Goal: Task Accomplishment & Management: Manage account settings

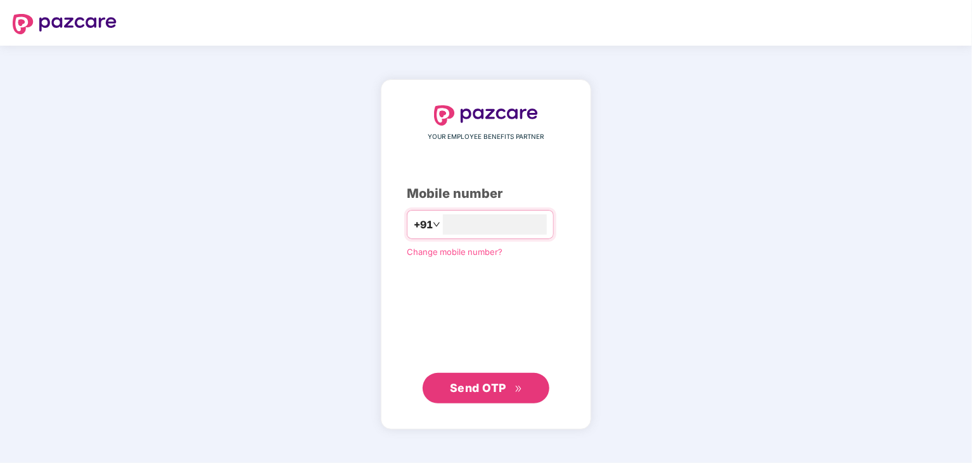
type input "**********"
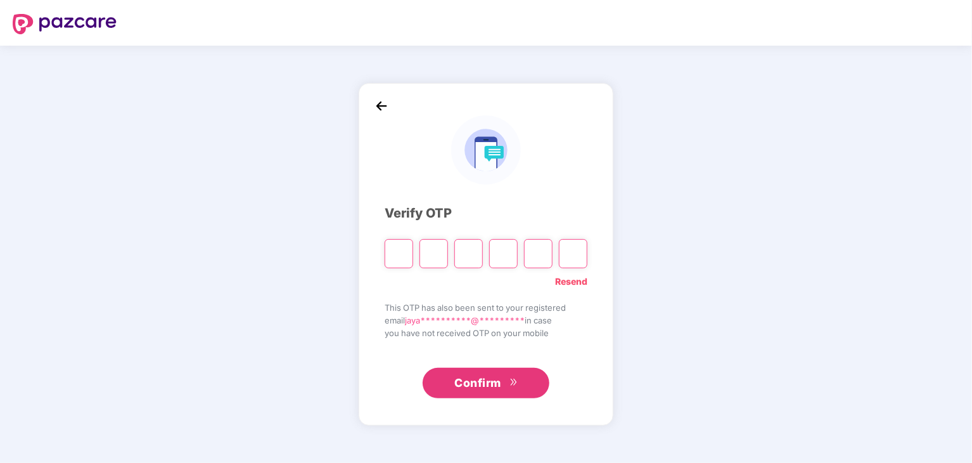
type input "*"
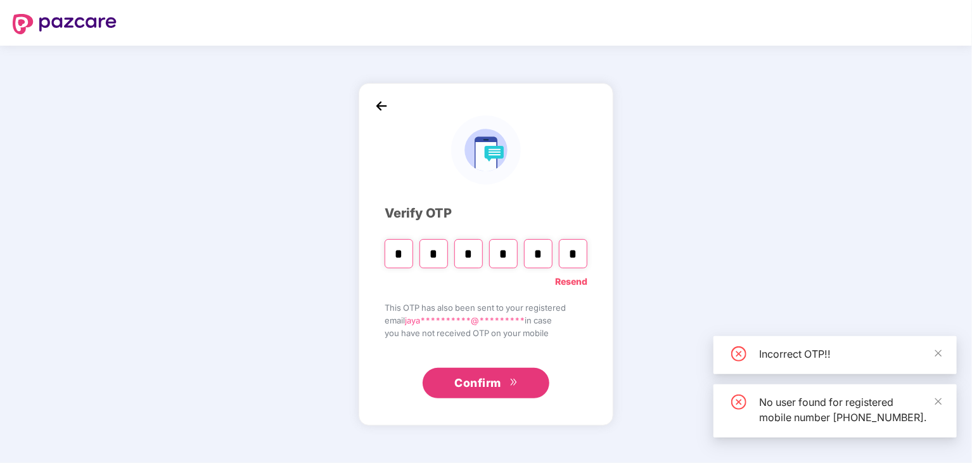
type input "*"
click at [463, 377] on span "Confirm" at bounding box center [477, 383] width 47 height 18
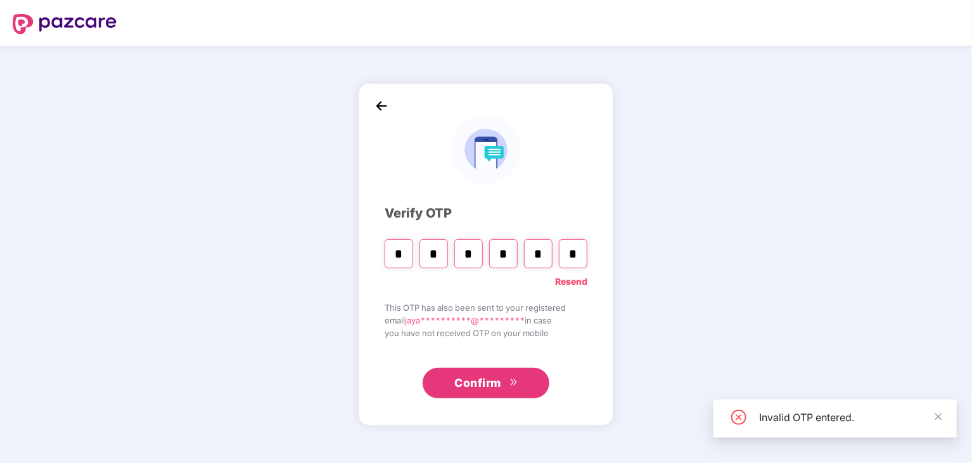
click at [406, 254] on input "*" at bounding box center [399, 253] width 29 height 29
type input "*"
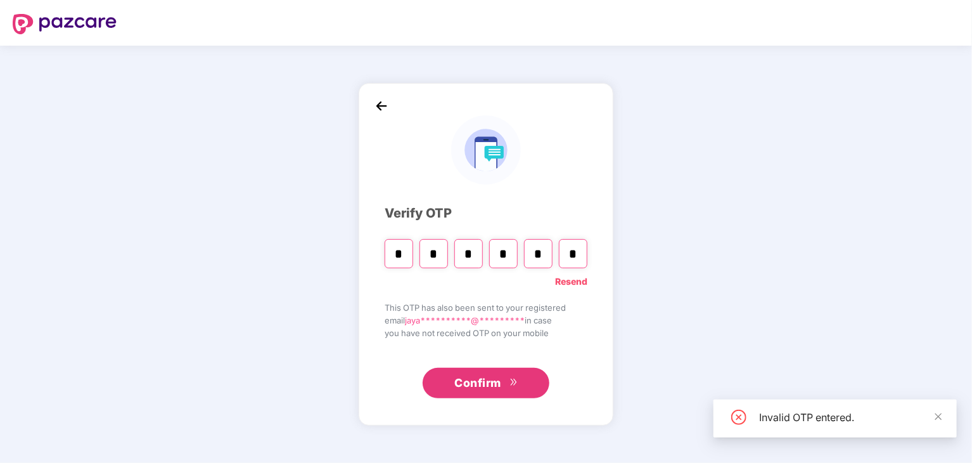
type input "*"
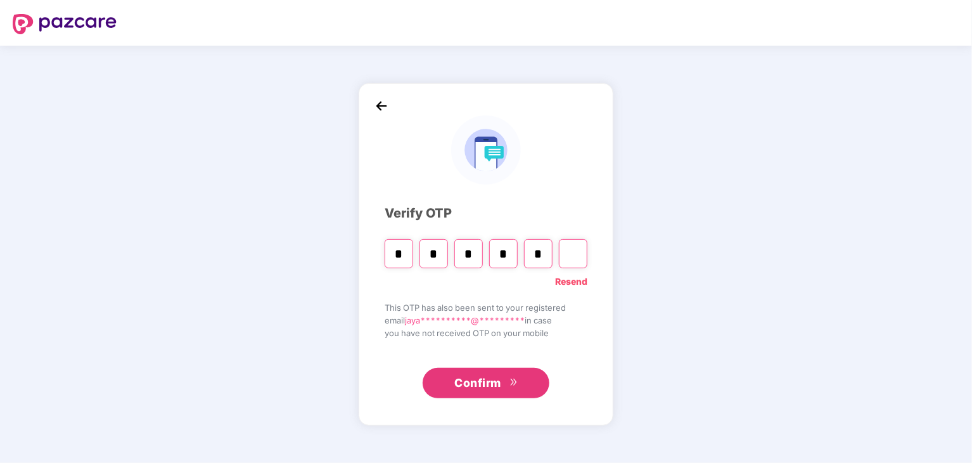
type input "*"
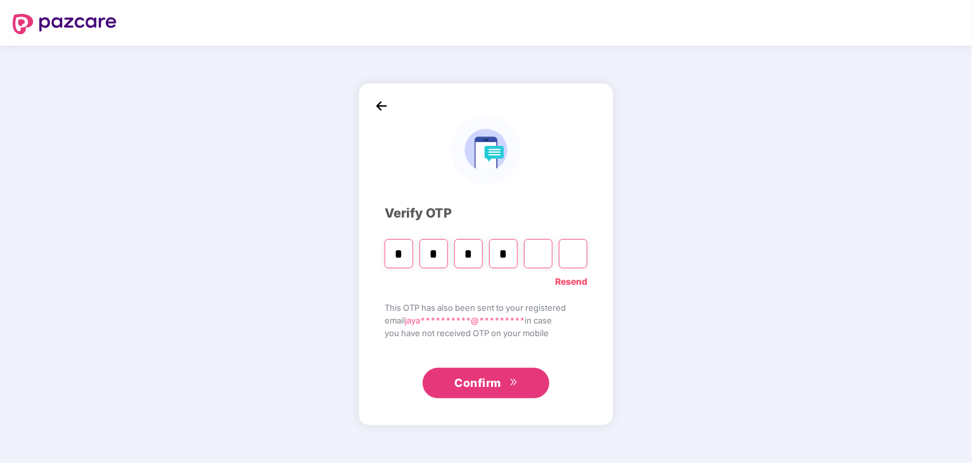
type input "*"
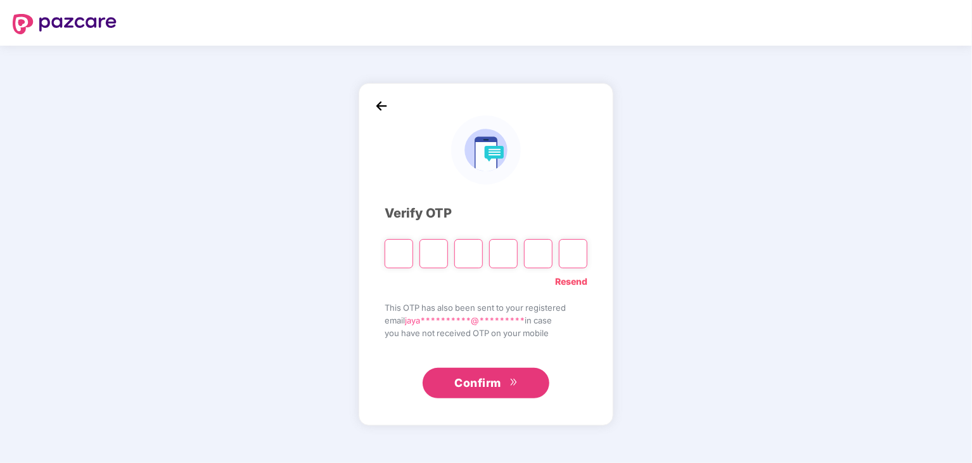
type input "*"
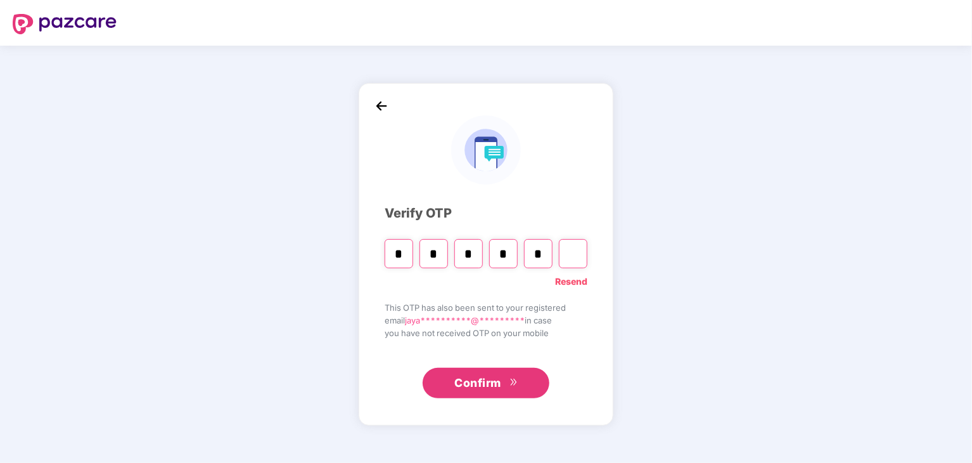
type input "*"
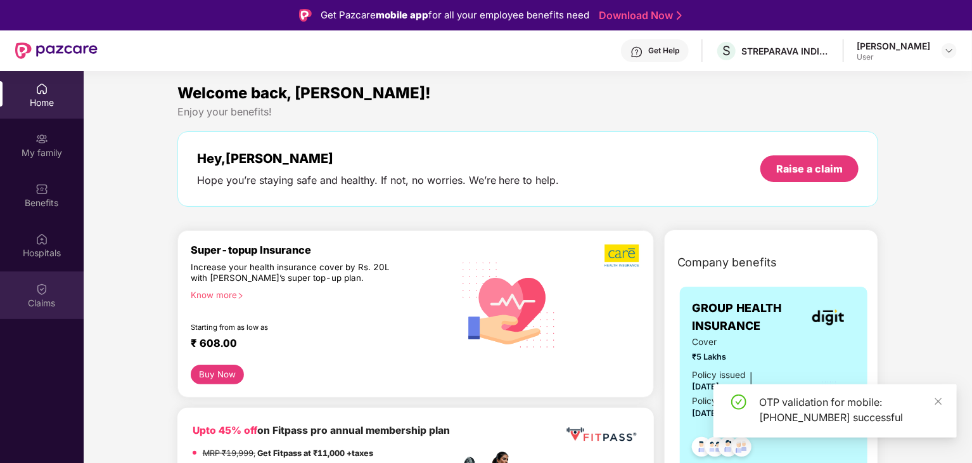
click at [49, 293] on div "Claims" at bounding box center [42, 295] width 84 height 48
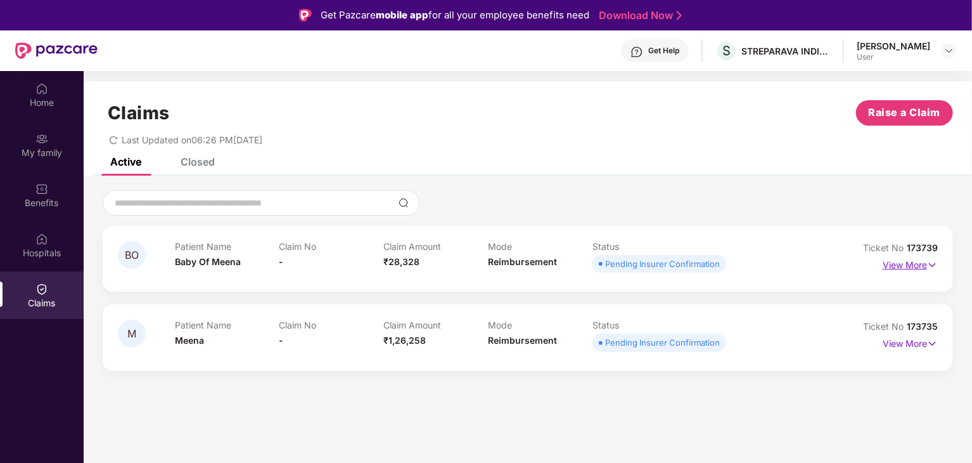
click at [908, 264] on p "View More" at bounding box center [910, 263] width 55 height 17
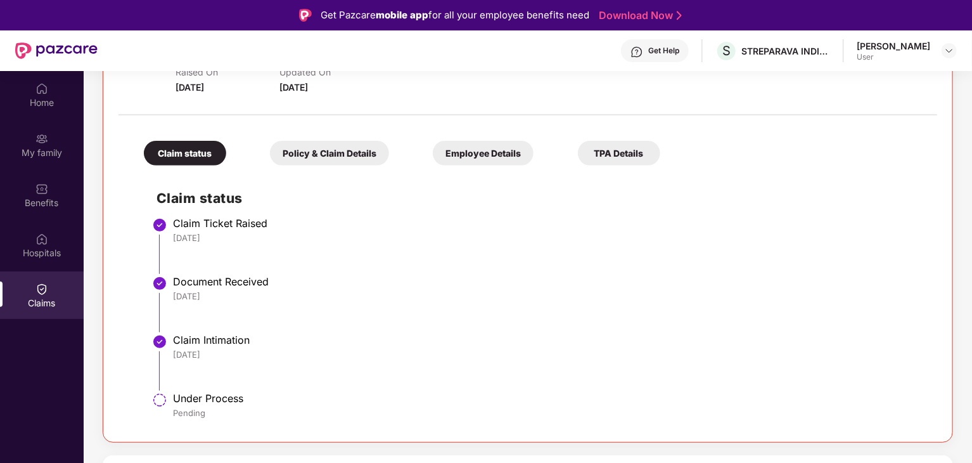
scroll to position [71, 0]
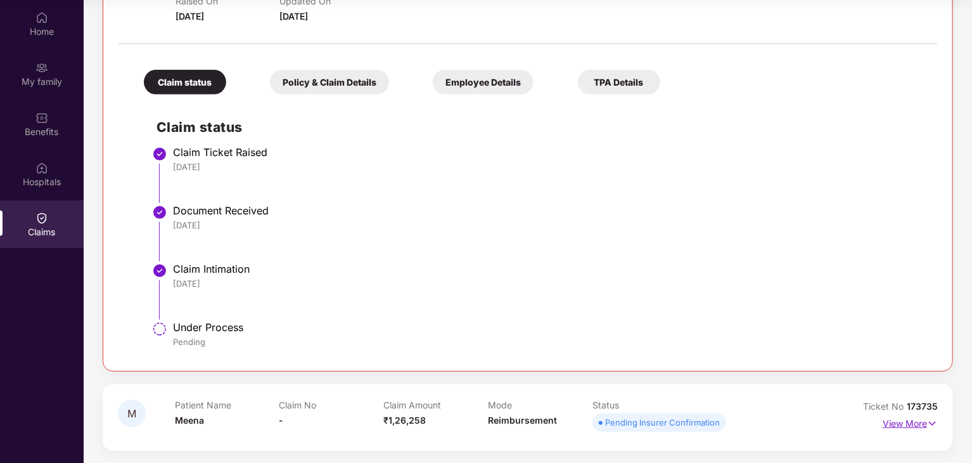
click at [929, 419] on img at bounding box center [932, 423] width 11 height 14
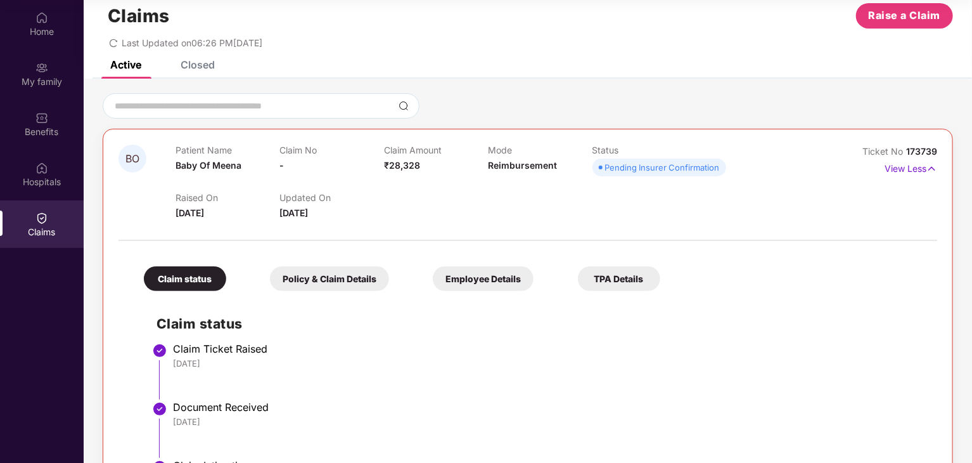
scroll to position [0, 0]
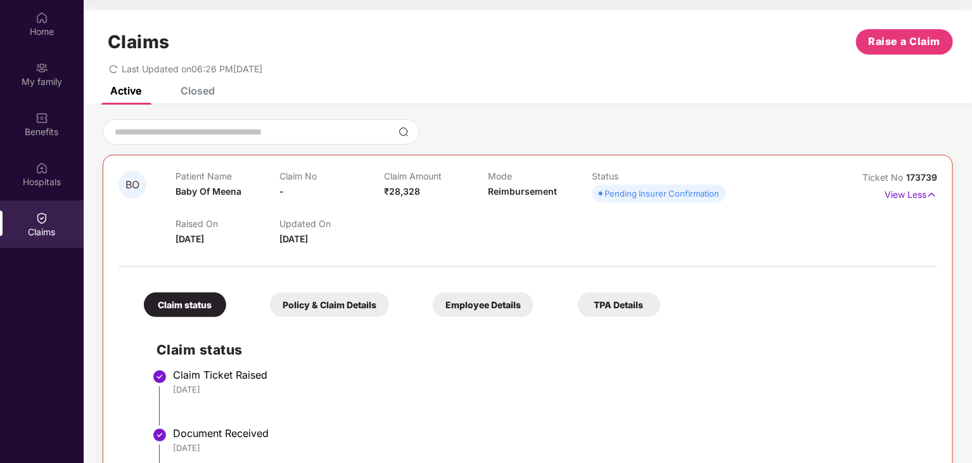
click at [191, 89] on div "Closed" at bounding box center [198, 90] width 34 height 13
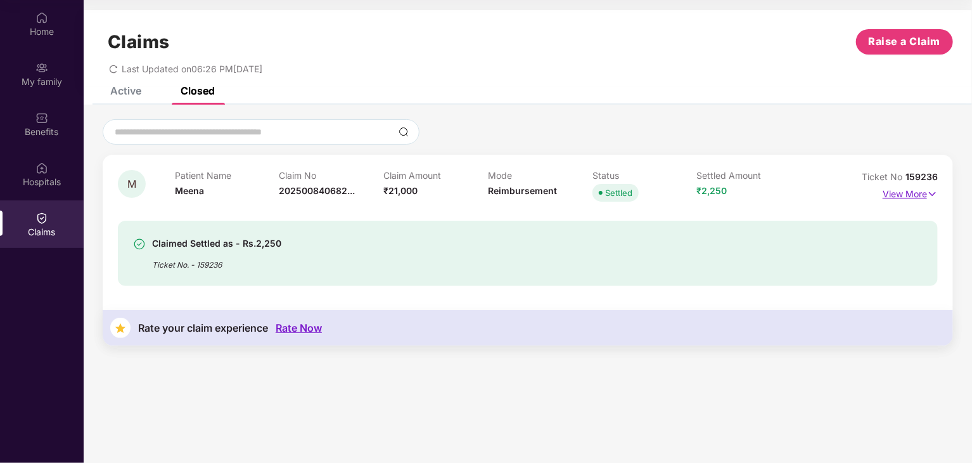
click at [924, 193] on p "View More" at bounding box center [910, 192] width 55 height 17
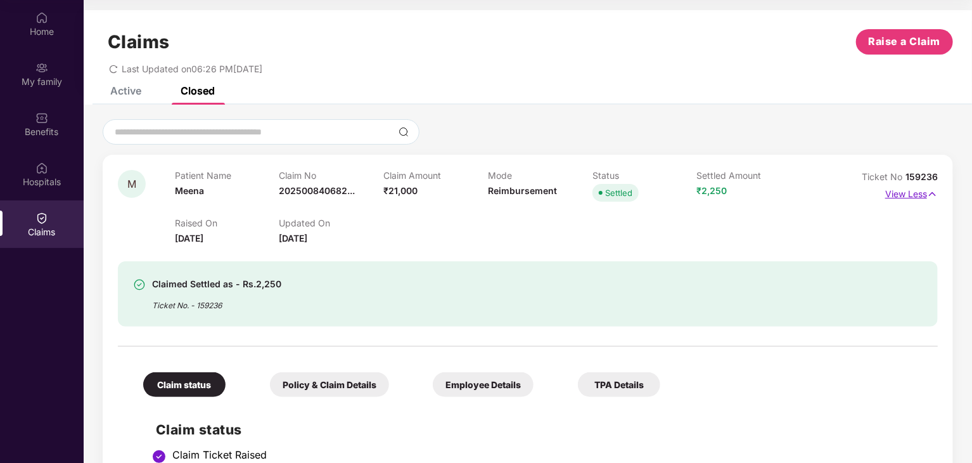
click at [920, 195] on p "View Less" at bounding box center [911, 192] width 53 height 17
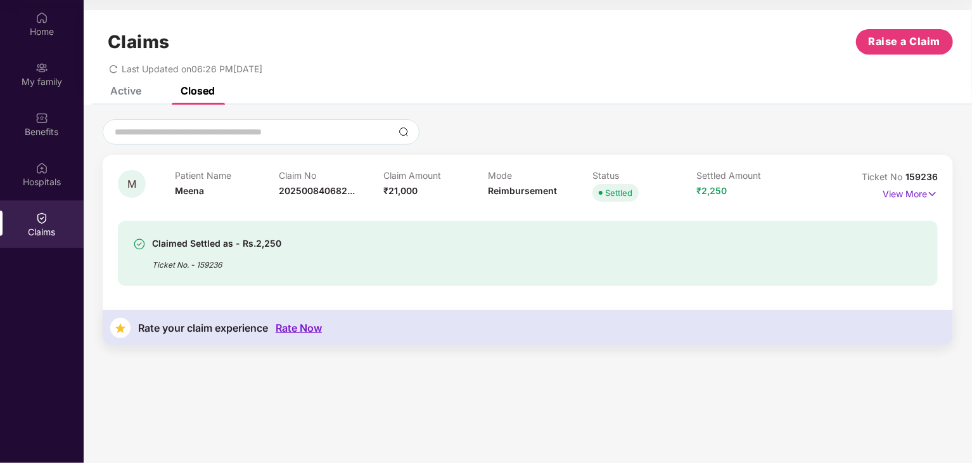
click at [129, 93] on div "Active" at bounding box center [125, 90] width 31 height 13
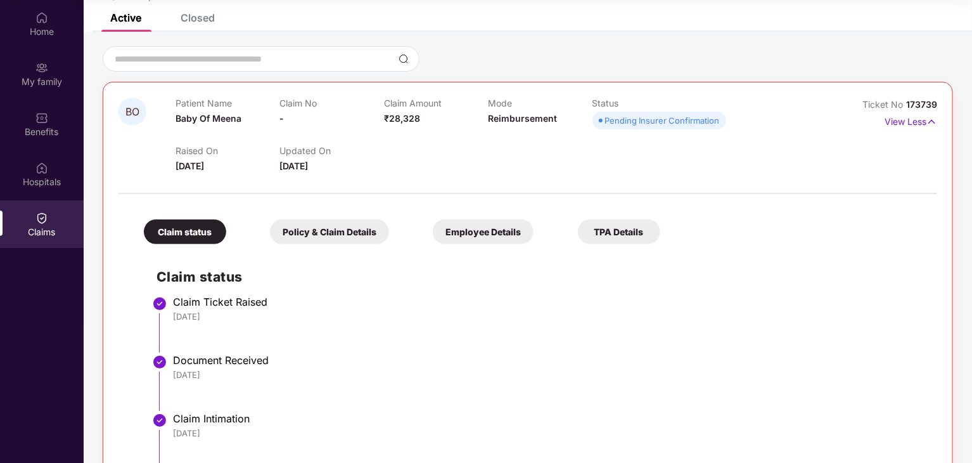
scroll to position [63, 0]
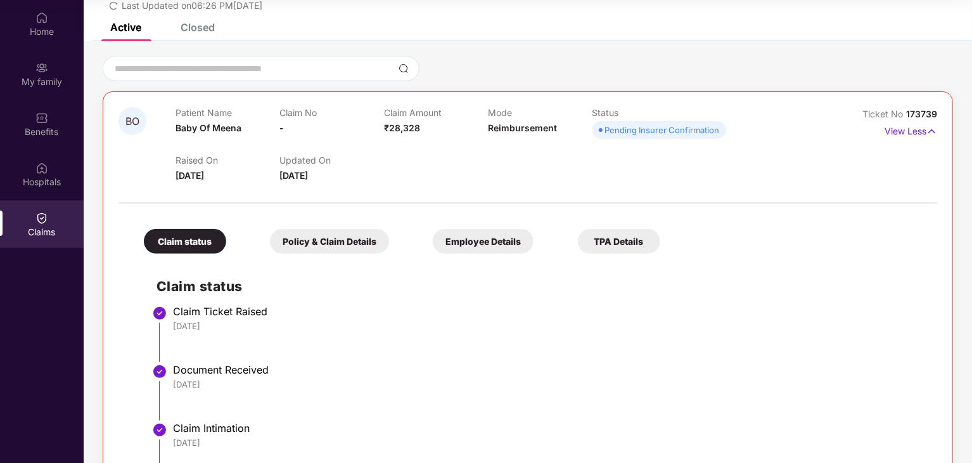
click at [311, 241] on div "Policy & Claim Details" at bounding box center [329, 241] width 119 height 25
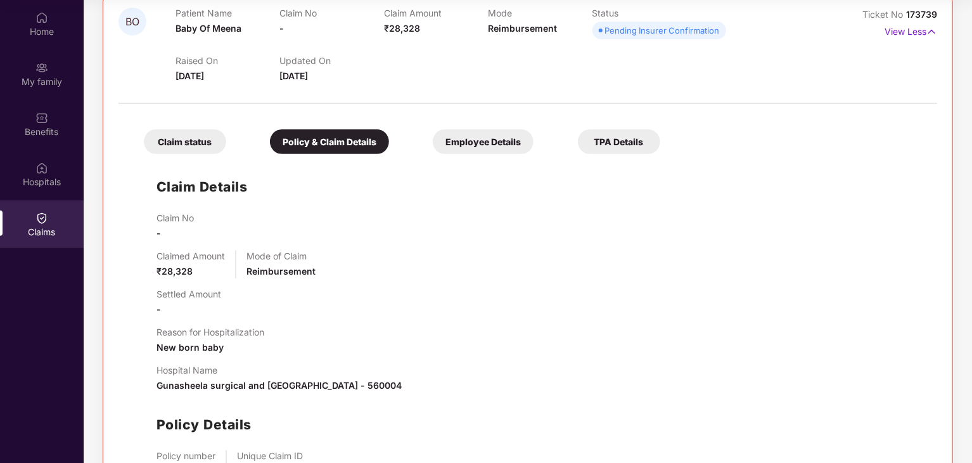
scroll to position [190, 0]
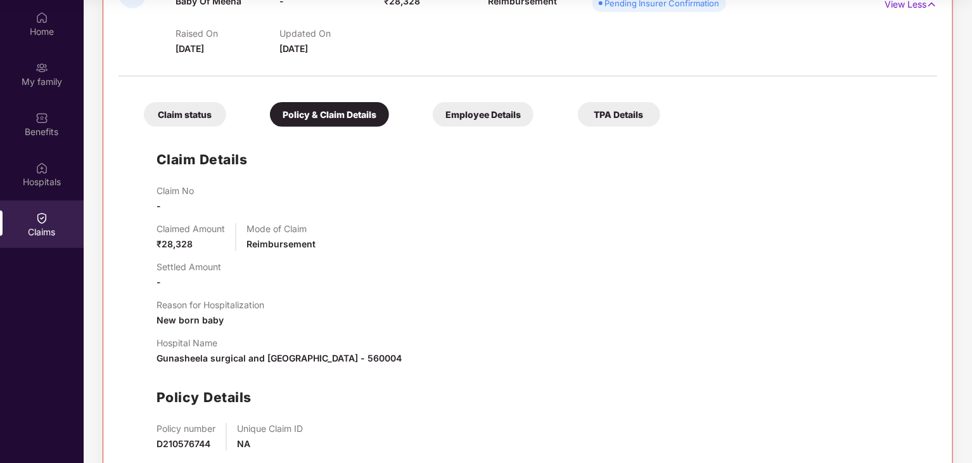
click at [495, 118] on div "Employee Details" at bounding box center [483, 114] width 101 height 25
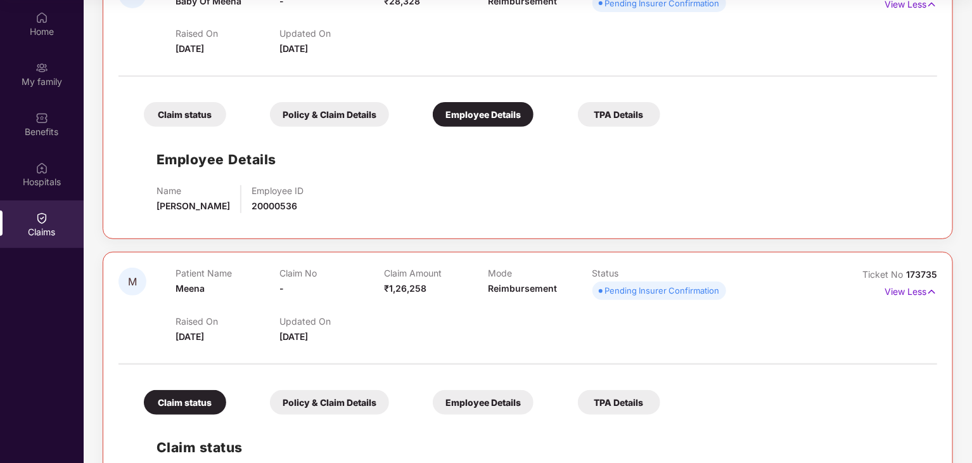
click at [348, 103] on div "Policy & Claim Details" at bounding box center [329, 114] width 119 height 25
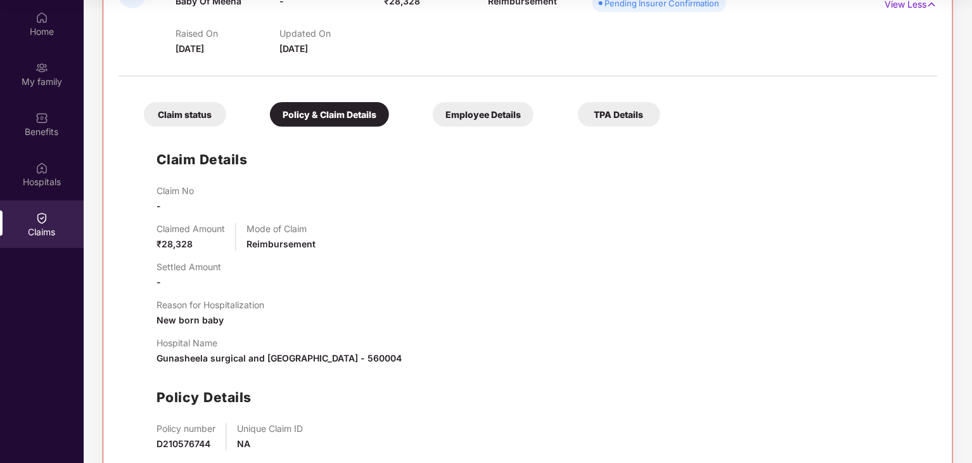
click at [499, 113] on div "Employee Details" at bounding box center [483, 114] width 101 height 25
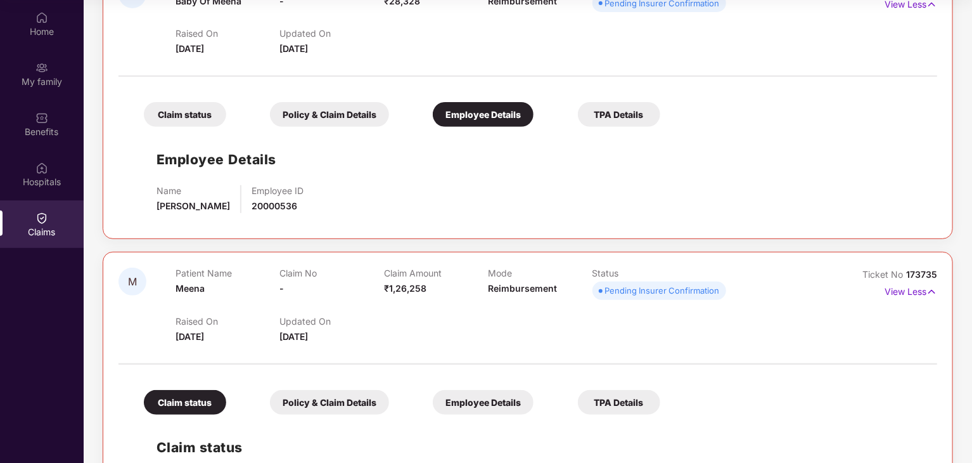
click at [604, 115] on div "TPA Details" at bounding box center [619, 114] width 82 height 25
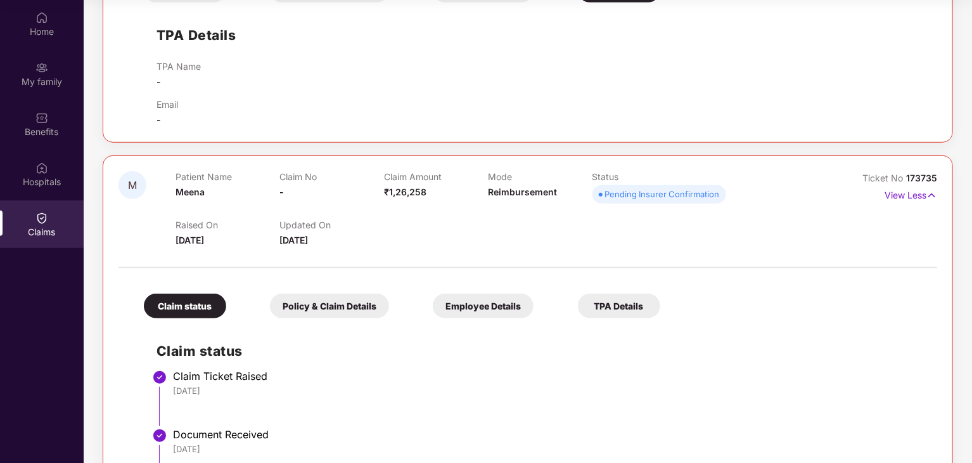
scroll to position [380, 0]
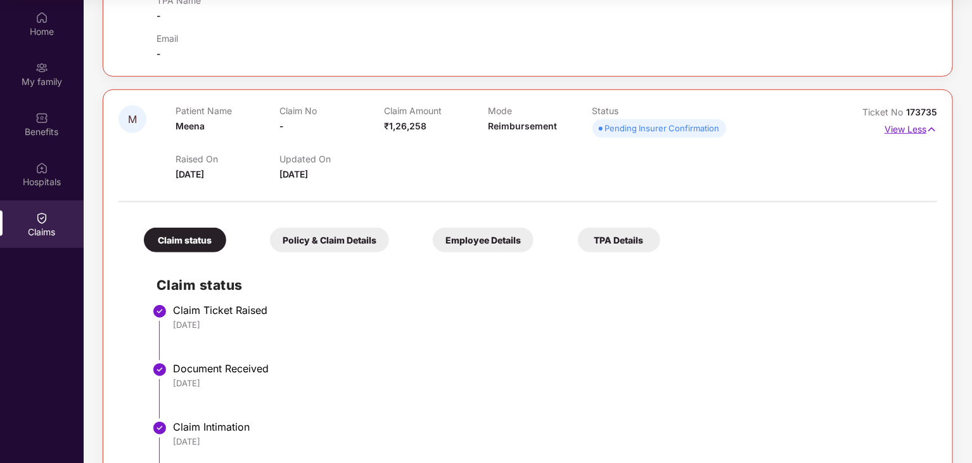
click at [931, 128] on img at bounding box center [931, 129] width 11 height 14
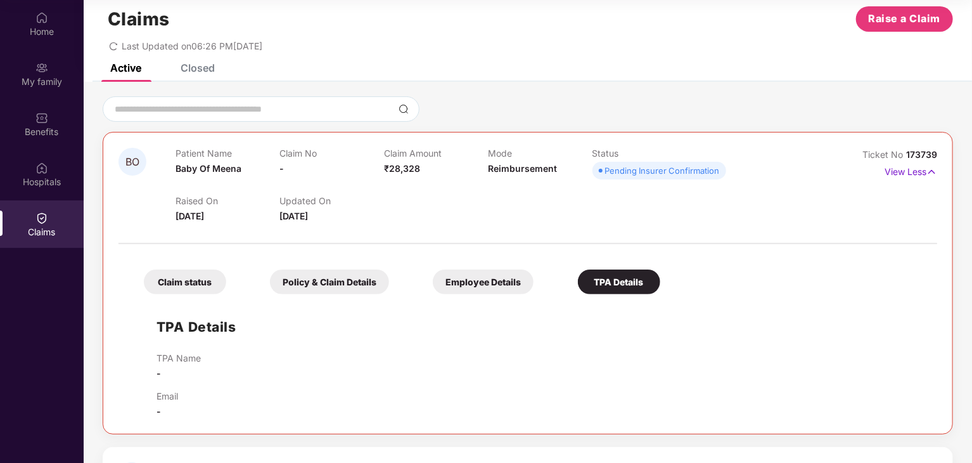
scroll to position [0, 0]
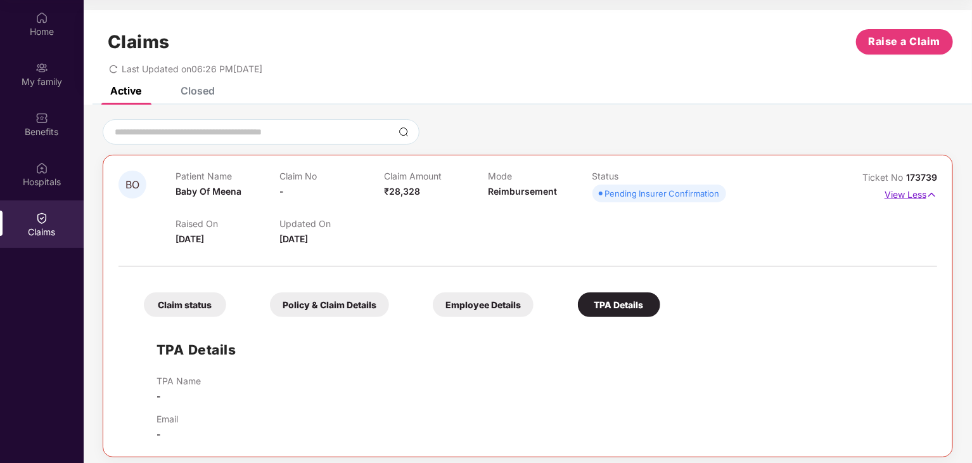
click at [928, 193] on img at bounding box center [931, 195] width 11 height 14
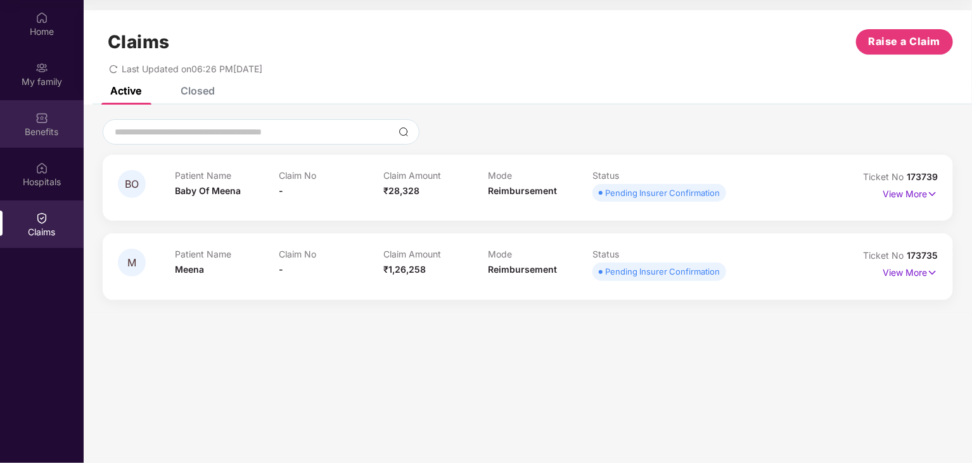
click at [35, 122] on div "Benefits" at bounding box center [42, 124] width 84 height 48
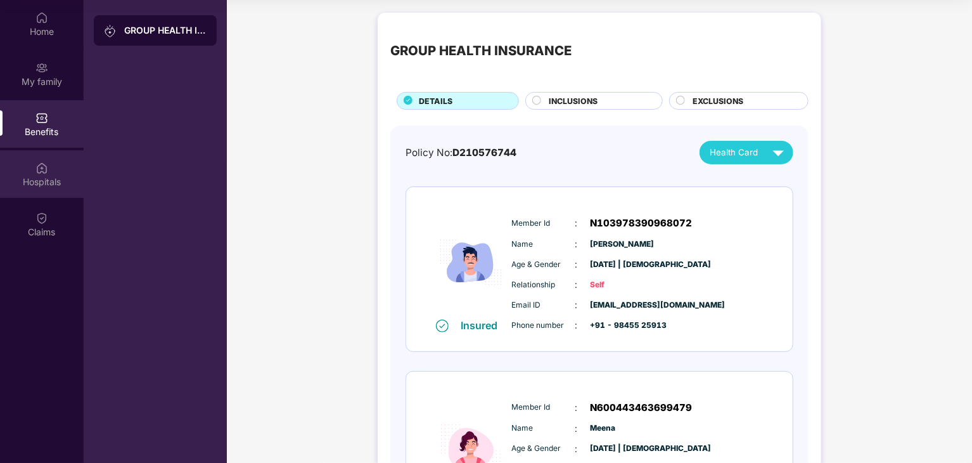
click at [42, 181] on div "Hospitals" at bounding box center [42, 182] width 84 height 13
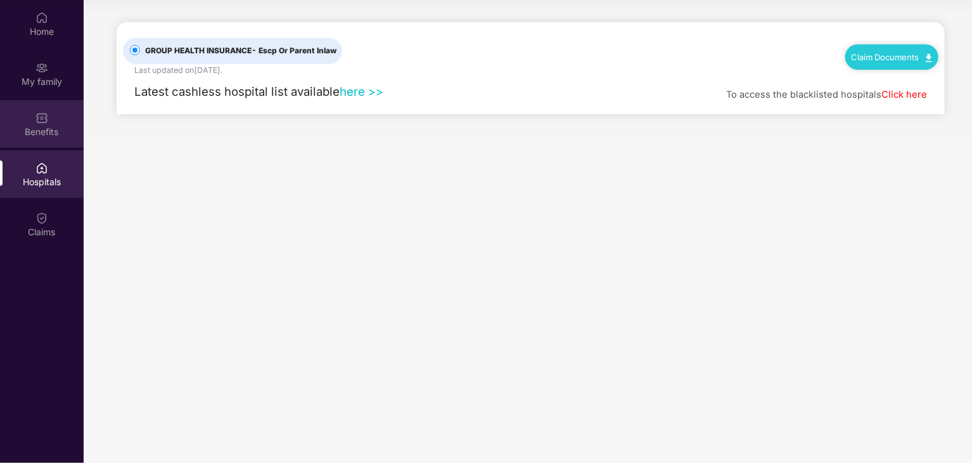
click at [36, 125] on div "Benefits" at bounding box center [42, 131] width 84 height 13
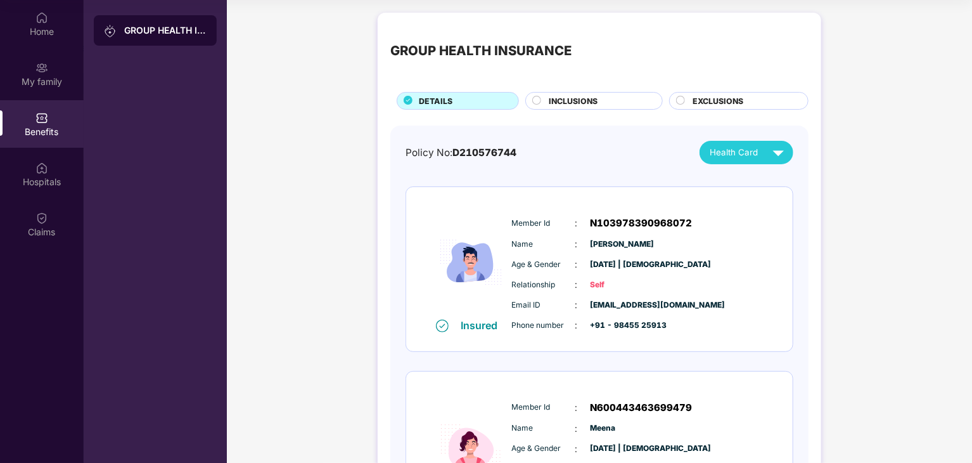
click at [585, 102] on span "INCLUSIONS" at bounding box center [573, 101] width 49 height 12
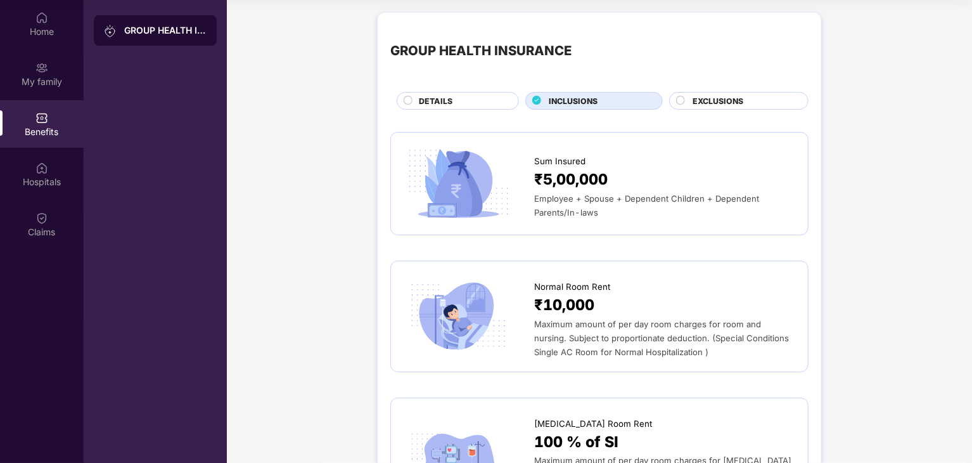
click at [765, 102] on div "EXCLUSIONS" at bounding box center [743, 102] width 115 height 14
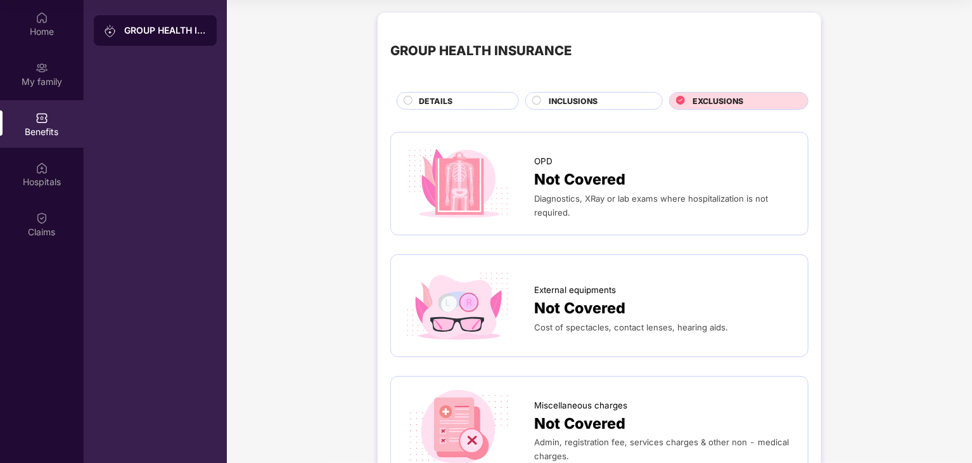
click at [578, 96] on span "INCLUSIONS" at bounding box center [573, 101] width 49 height 12
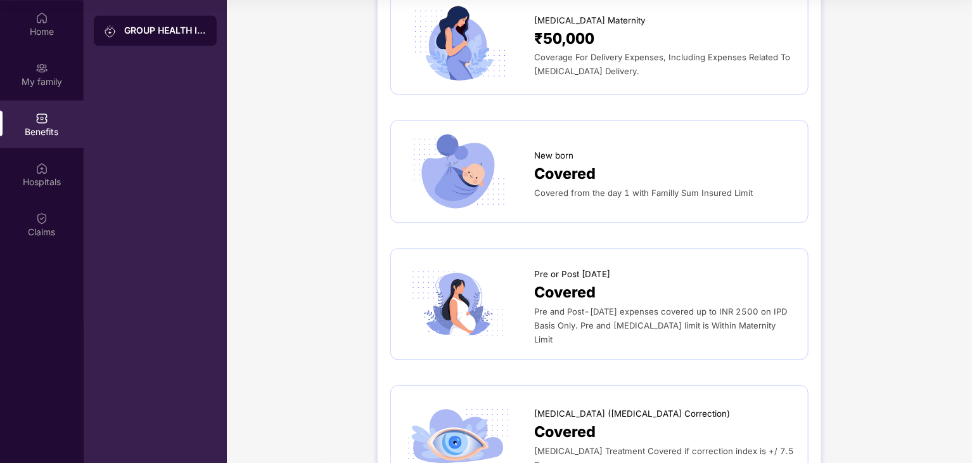
scroll to position [1394, 0]
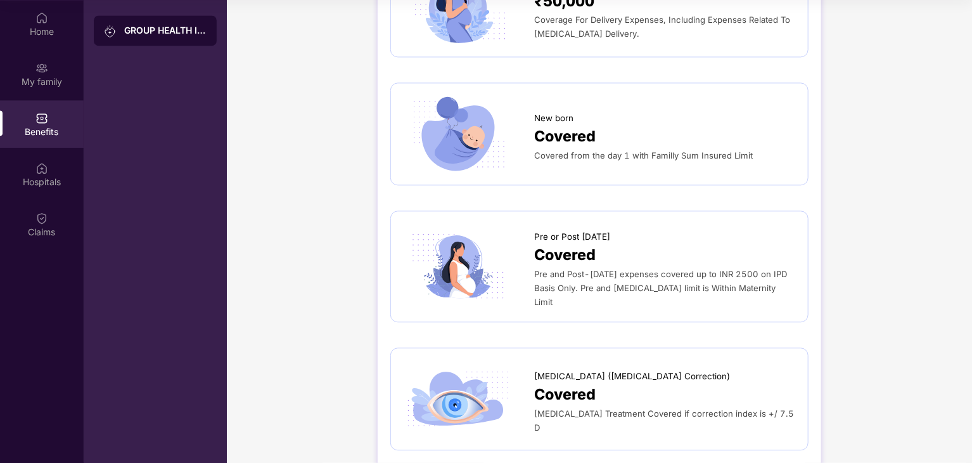
click at [642, 146] on div "Covered" at bounding box center [664, 136] width 261 height 23
click at [717, 155] on span "Covered from the day 1 with Familly Sum Insured Limit" at bounding box center [643, 155] width 219 height 10
click at [765, 290] on div "Pre and Post-[DATE] expenses covered up to INR 2500 on IPD Basis Only. Pre and …" at bounding box center [664, 288] width 261 height 42
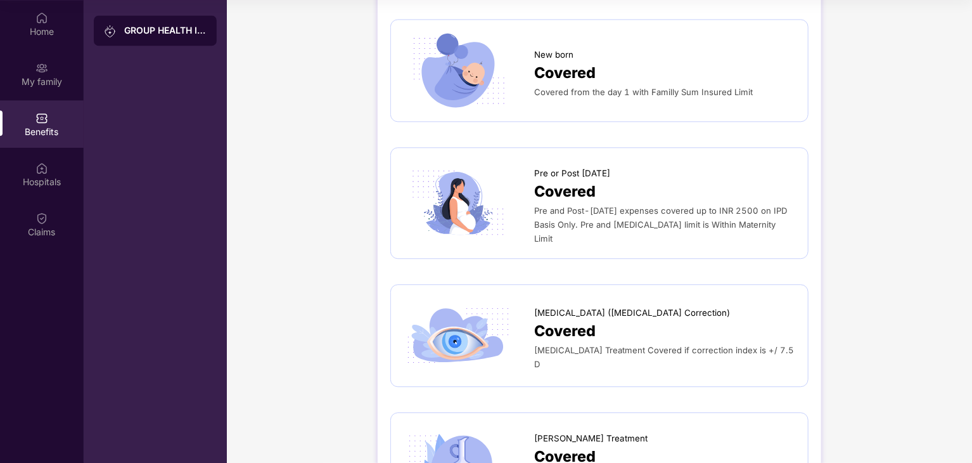
scroll to position [1521, 0]
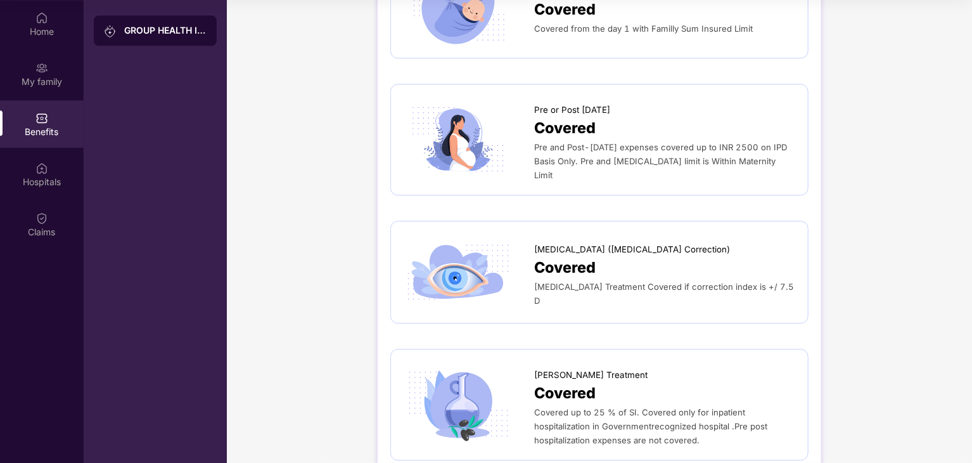
click at [570, 236] on div "[MEDICAL_DATA] ([MEDICAL_DATA] Correction)" at bounding box center [664, 246] width 261 height 20
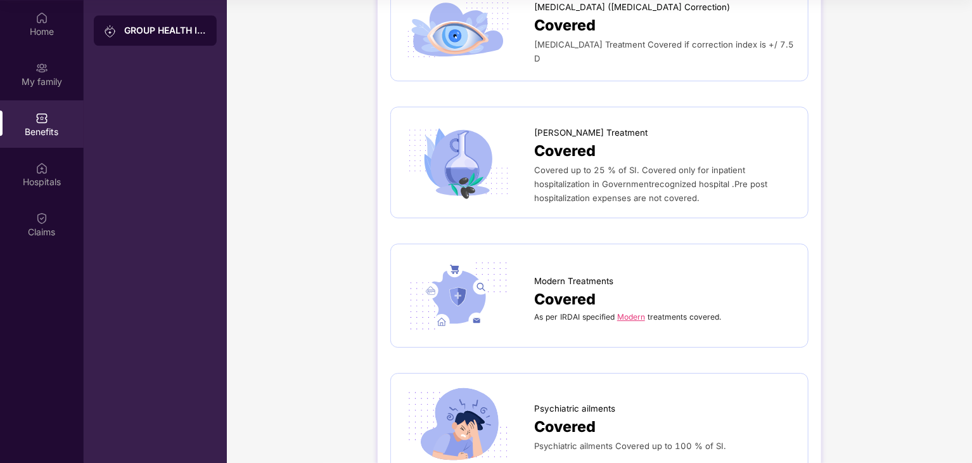
scroll to position [1754, 0]
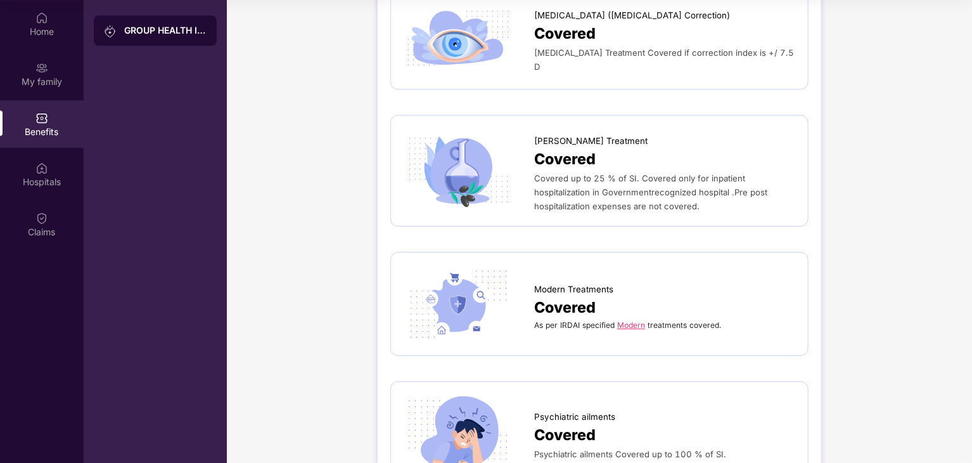
click at [558, 128] on div "[PERSON_NAME] Treatment" at bounding box center [664, 138] width 261 height 20
click at [483, 155] on img at bounding box center [459, 170] width 110 height 76
click at [558, 196] on span "Covered up to 25 % of SI. Covered only for inpatient hospitalization in Governm…" at bounding box center [650, 192] width 233 height 38
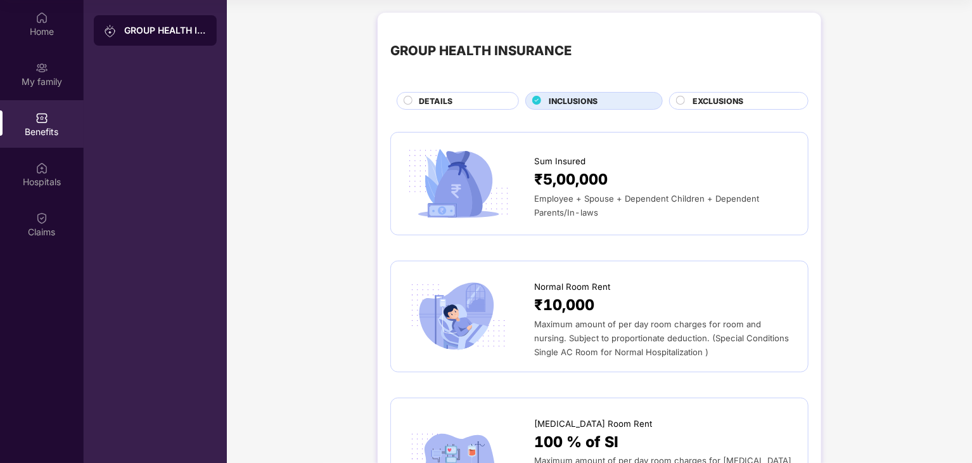
scroll to position [0, 0]
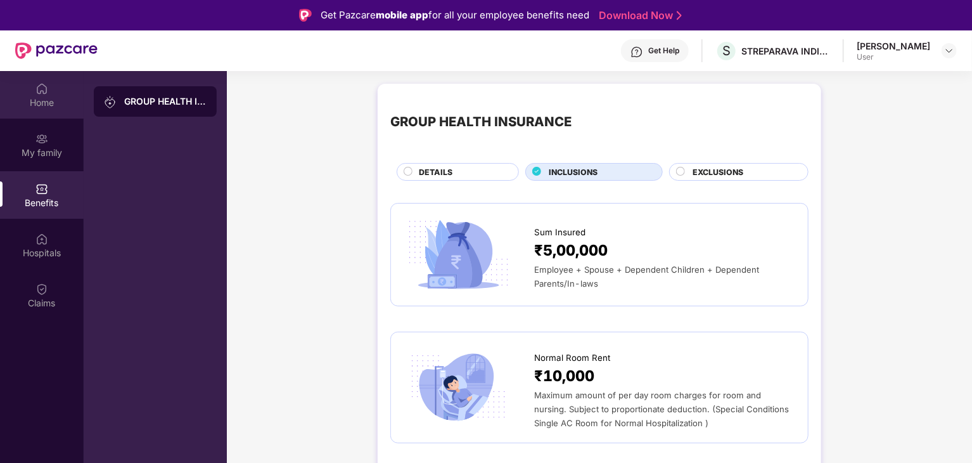
click at [47, 92] on img at bounding box center [41, 88] width 13 height 13
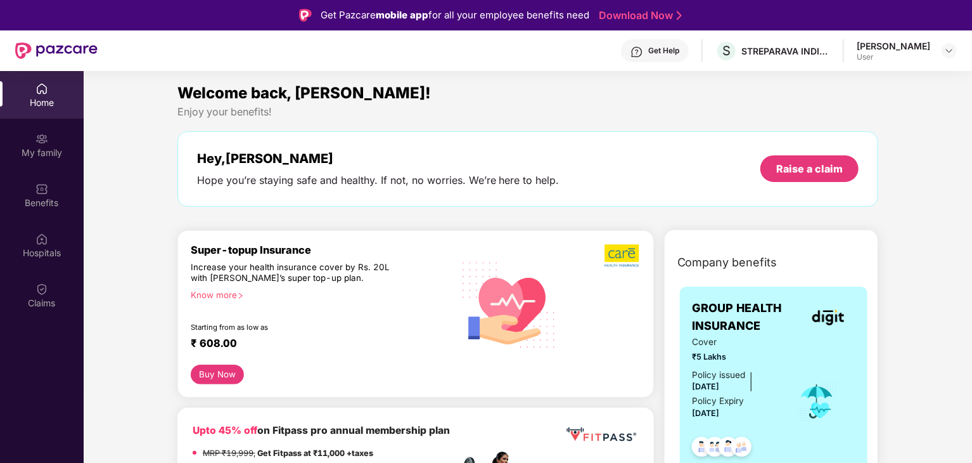
click at [941, 52] on div "[PERSON_NAME] User" at bounding box center [907, 51] width 100 height 22
click at [881, 46] on div "[PERSON_NAME]" at bounding box center [893, 46] width 73 height 12
click at [885, 51] on div "[PERSON_NAME]" at bounding box center [893, 46] width 73 height 12
click at [947, 49] on img at bounding box center [949, 51] width 10 height 10
click at [839, 79] on div "Logout" at bounding box center [889, 80] width 165 height 25
